Goal: Find specific page/section: Locate a particular part of the current website

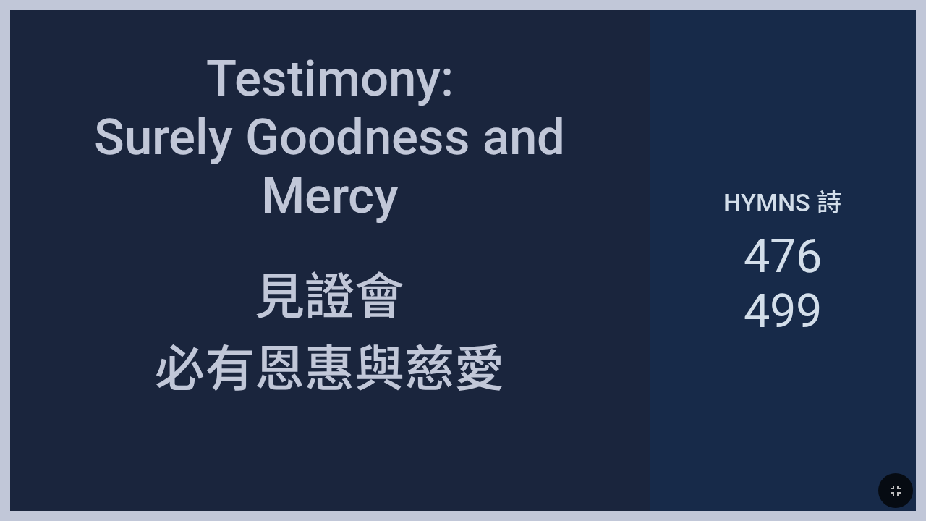
click at [815, 350] on div "Hymns 詩 476 499" at bounding box center [783, 260] width 266 height 501
click at [906, 488] on button "button" at bounding box center [896, 490] width 35 height 35
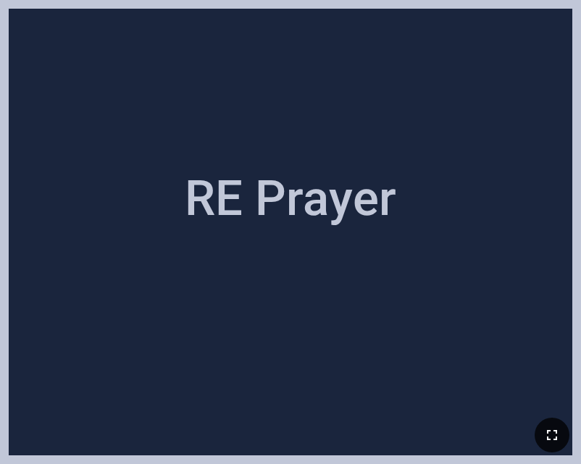
click at [553, 436] on icon "button" at bounding box center [551, 434] width 17 height 17
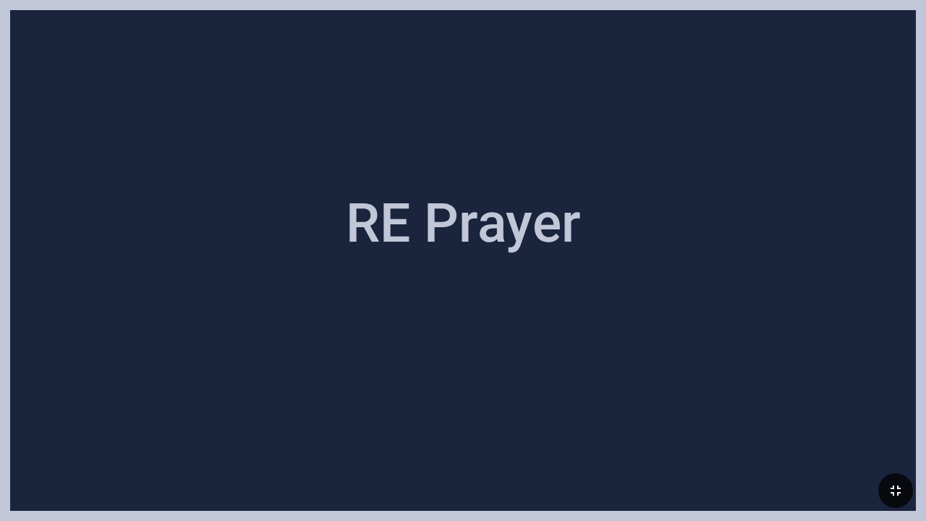
click at [578, 462] on icon "button" at bounding box center [895, 490] width 17 height 17
